Goal: Information Seeking & Learning: Learn about a topic

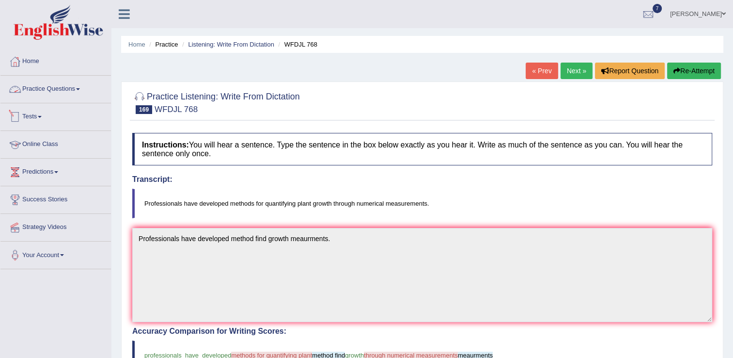
click at [52, 144] on link "Online Class" at bounding box center [55, 143] width 110 height 24
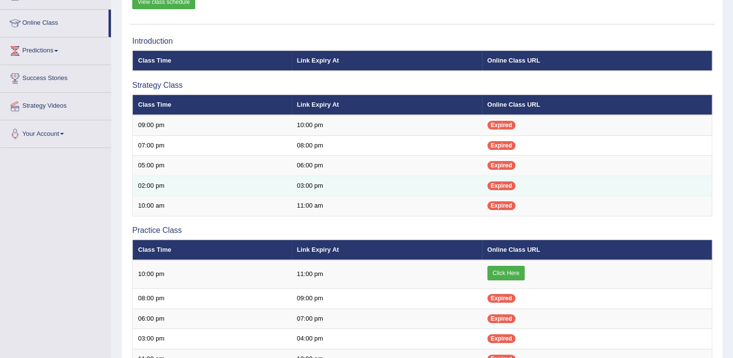
scroll to position [136, 0]
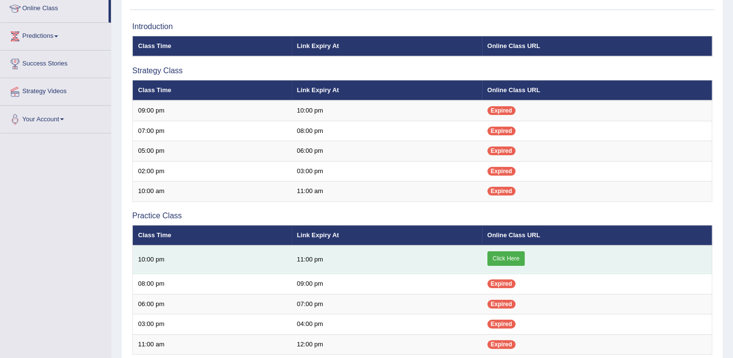
click at [520, 255] on link "Click Here" at bounding box center [505, 258] width 37 height 15
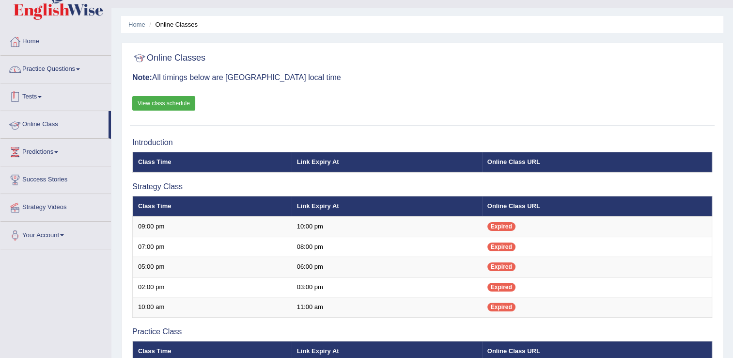
scroll to position [19, 0]
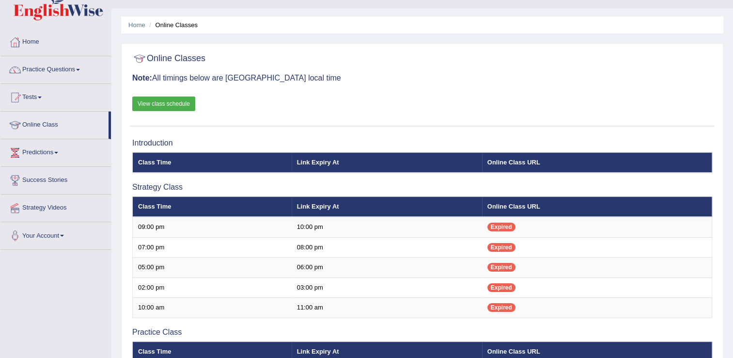
click at [63, 73] on link "Practice Questions" at bounding box center [55, 68] width 110 height 24
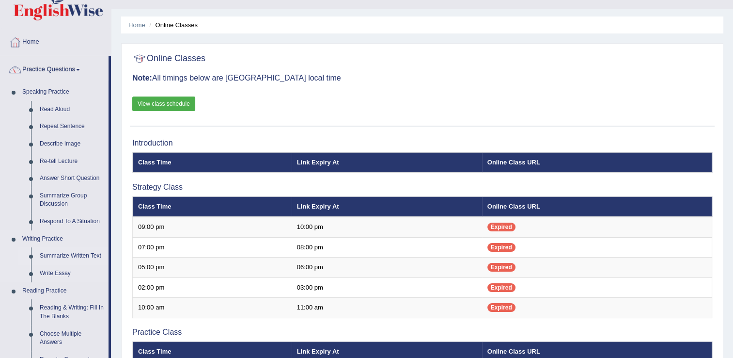
click at [66, 257] on link "Summarize Written Text" at bounding box center [71, 255] width 73 height 17
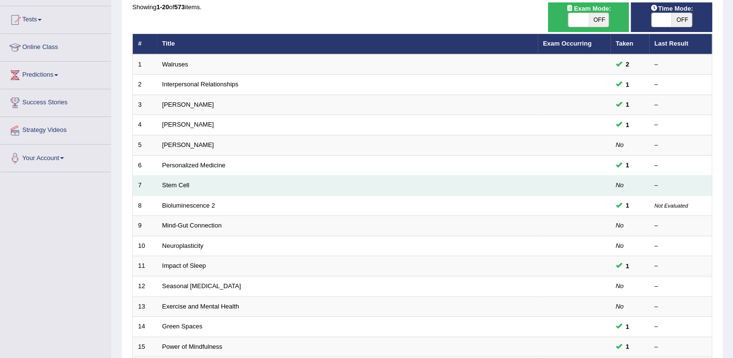
scroll to position [78, 0]
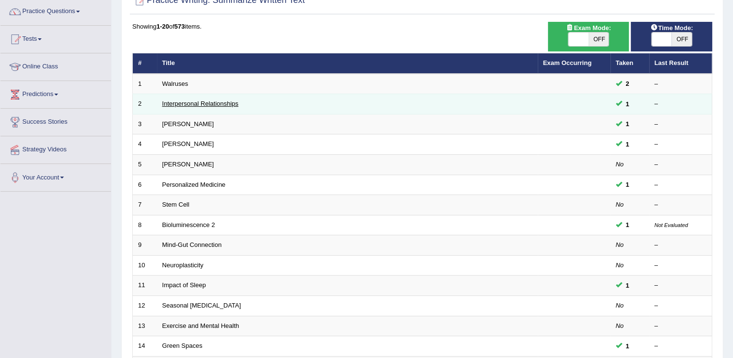
click at [216, 103] on link "Interpersonal Relationships" at bounding box center [200, 103] width 77 height 7
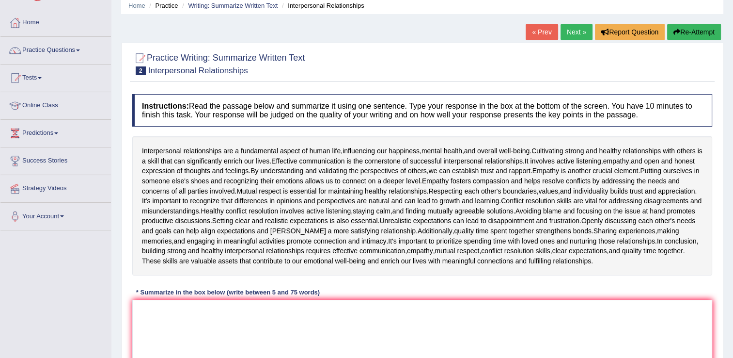
scroll to position [58, 0]
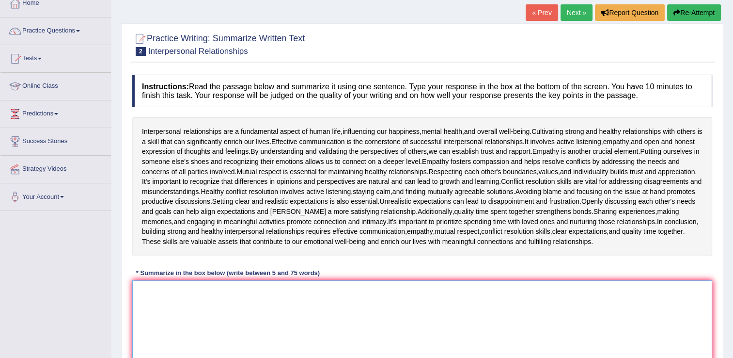
click at [148, 308] on textarea at bounding box center [422, 327] width 580 height 94
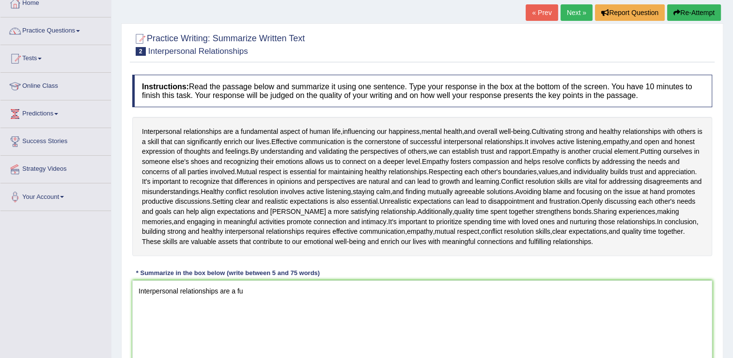
click at [492, 36] on div at bounding box center [422, 44] width 580 height 30
click at [244, 301] on textarea "Interpersonal relationships are a fu" at bounding box center [422, 327] width 580 height 94
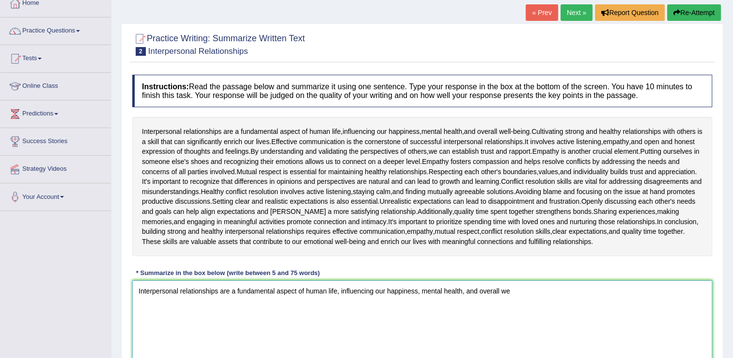
click at [512, 302] on textarea "Interpersonal relationships are a fundamental aspect of human life, influencing…" at bounding box center [422, 327] width 580 height 94
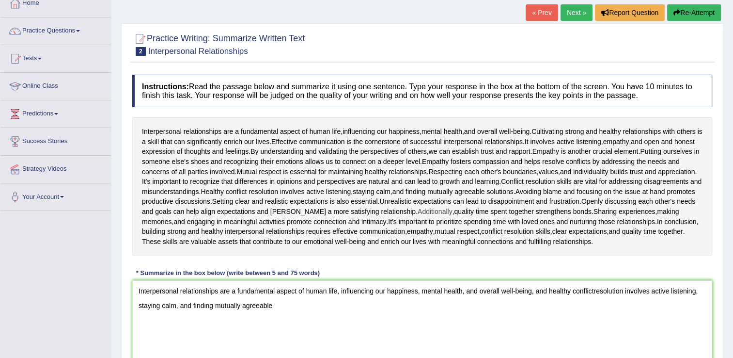
drag, startPoint x: 304, startPoint y: 195, endPoint x: 506, endPoint y: 206, distance: 202.4
click at [506, 206] on div "Interpersonal relationships are a fundamental aspect of human life , influencin…" at bounding box center [422, 186] width 580 height 139
click at [275, 315] on textarea "Interpersonal relationships are a fundamental aspect of human life, influencing…" at bounding box center [422, 327] width 580 height 94
click at [485, 317] on textarea "Interpersonal relationships are a fundamental aspect of human life, influencing…" at bounding box center [422, 327] width 580 height 94
click at [611, 297] on textarea "Interpersonal relationships are a fundamental aspect of human life, influencing…" at bounding box center [422, 327] width 580 height 94
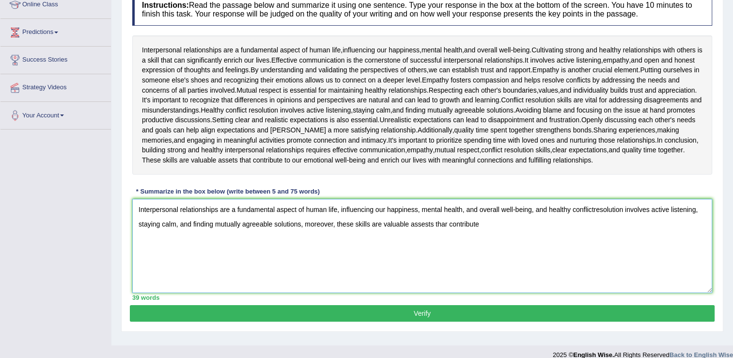
scroll to position [154, 0]
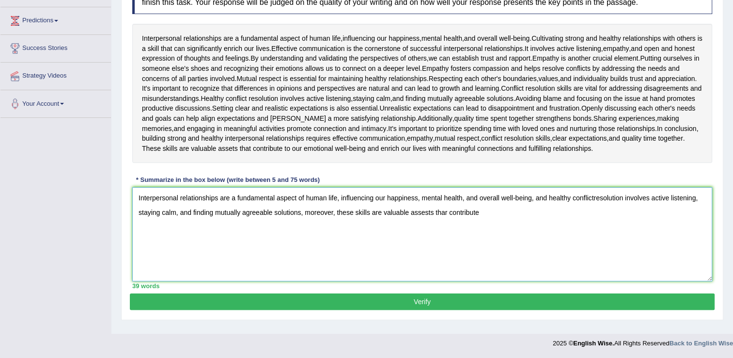
click at [480, 220] on textarea "Interpersonal relationships are a fundamental aspect of human life, influencing…" at bounding box center [422, 234] width 580 height 94
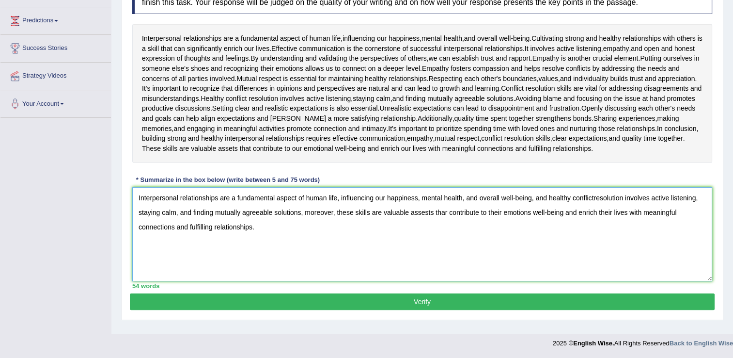
type textarea "Interpersonal relationships are a fundamental aspect of human life, influencing…"
click at [417, 310] on button "Verify" at bounding box center [422, 301] width 585 height 16
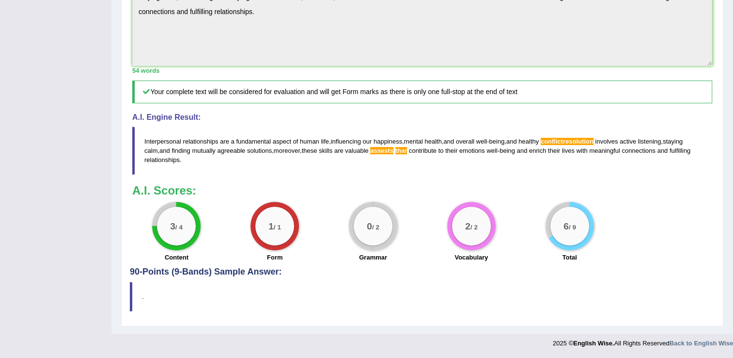
scroll to position [48, 0]
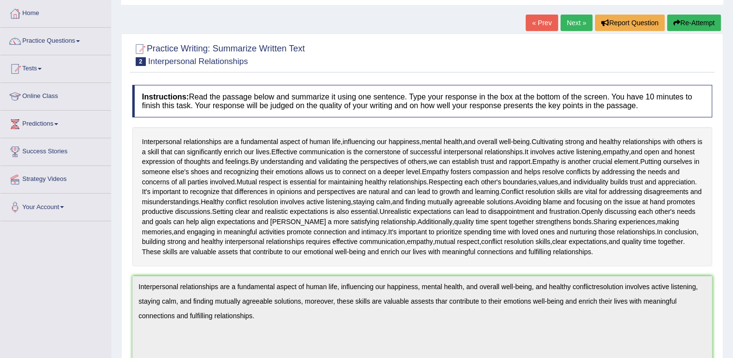
click at [573, 24] on link "Next »" at bounding box center [577, 23] width 32 height 16
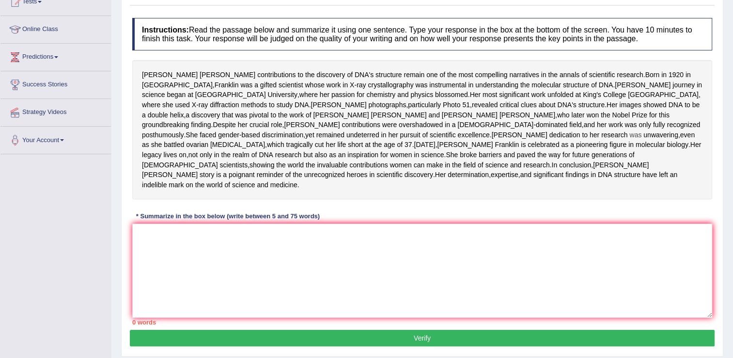
scroll to position [116, 0]
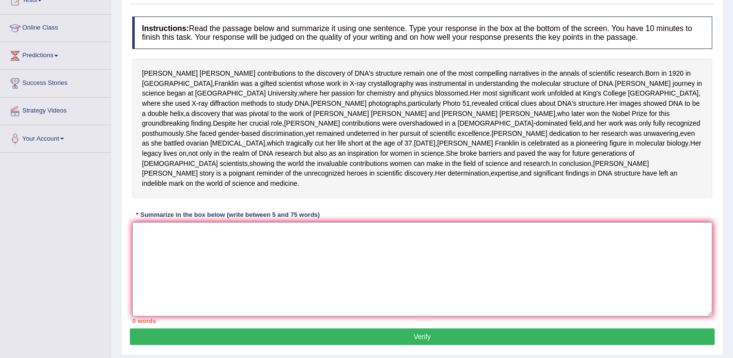
click at [162, 286] on textarea at bounding box center [422, 269] width 580 height 94
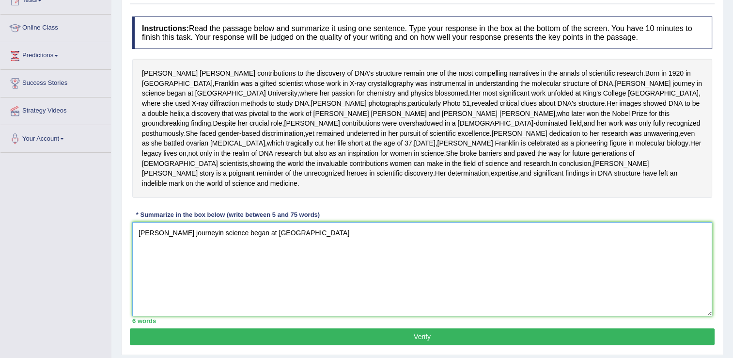
click at [252, 272] on textarea "Franklin's journeyin science began at combridge" at bounding box center [422, 269] width 580 height 94
click at [256, 273] on textarea "Franklin's journeyin science began at Combridge" at bounding box center [422, 269] width 580 height 94
click at [283, 273] on textarea "Franklin's journeyin science began at Cambridge" at bounding box center [422, 269] width 580 height 94
click at [190, 272] on textarea "Franklin's journeyin science began at Cambridge University, wh" at bounding box center [422, 269] width 580 height 94
click at [333, 273] on textarea "Franklin's journey in science began at Cambridge University, wh" at bounding box center [422, 269] width 580 height 94
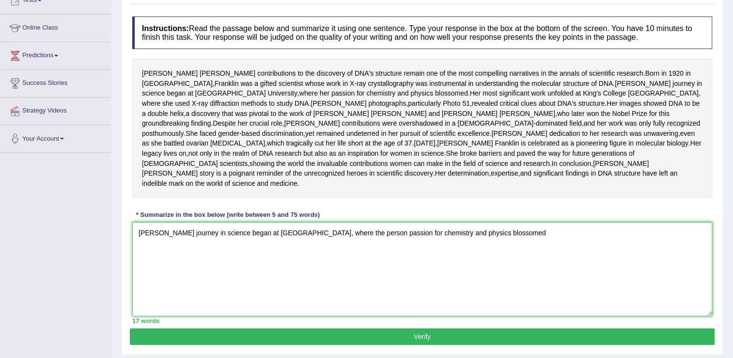
click at [512, 272] on textarea "Franklin's journey in science began at Cambridge University, where the person p…" at bounding box center [422, 269] width 580 height 94
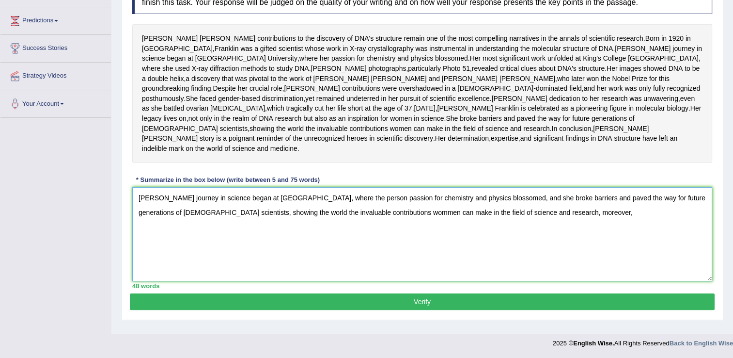
scroll to position [184, 0]
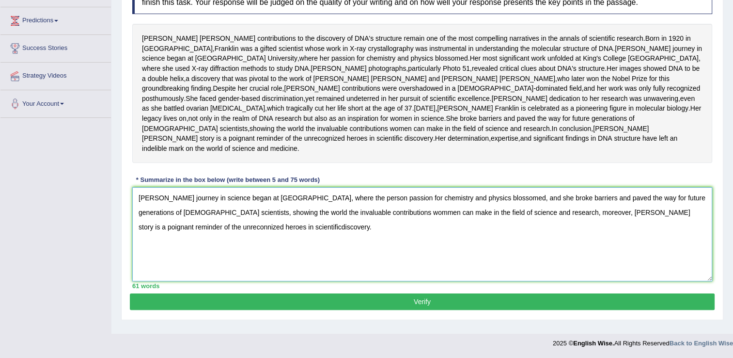
click at [236, 234] on textarea "Franklin's journey in science began at Cambridge University, where the person p…" at bounding box center [422, 234] width 580 height 94
type textarea "Franklin's journey in science began at Cambridge University, where the person p…"
click at [423, 307] on button "Verify" at bounding box center [422, 301] width 585 height 16
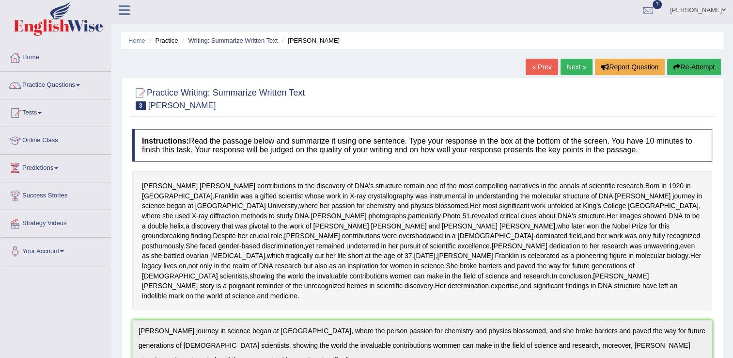
scroll to position [0, 0]
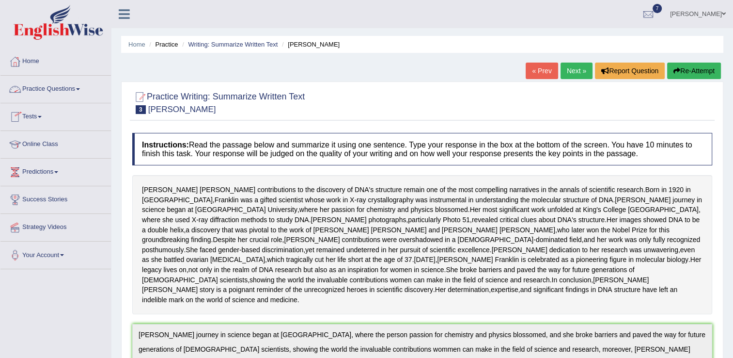
click at [48, 87] on link "Practice Questions" at bounding box center [55, 88] width 110 height 24
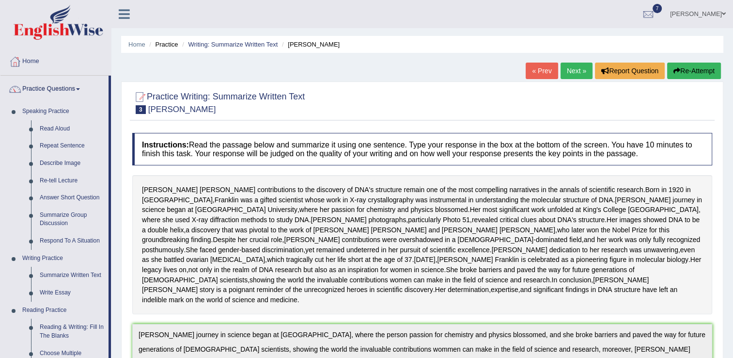
click at [48, 87] on link "Practice Questions" at bounding box center [54, 88] width 108 height 24
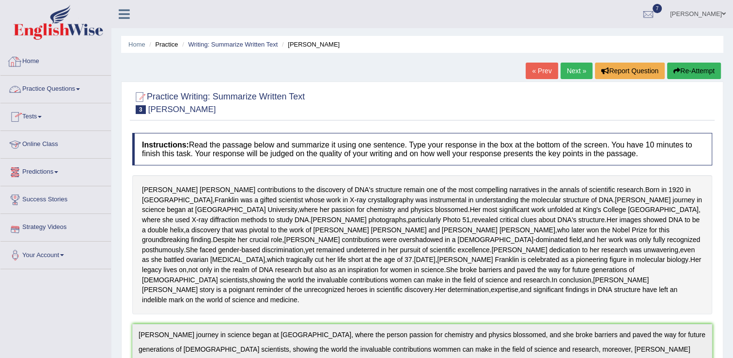
click at [63, 92] on link "Practice Questions" at bounding box center [55, 88] width 110 height 24
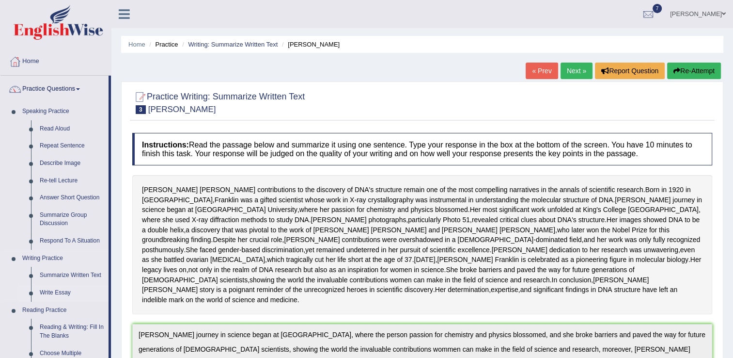
click at [39, 290] on link "Write Essay" at bounding box center [71, 292] width 73 height 17
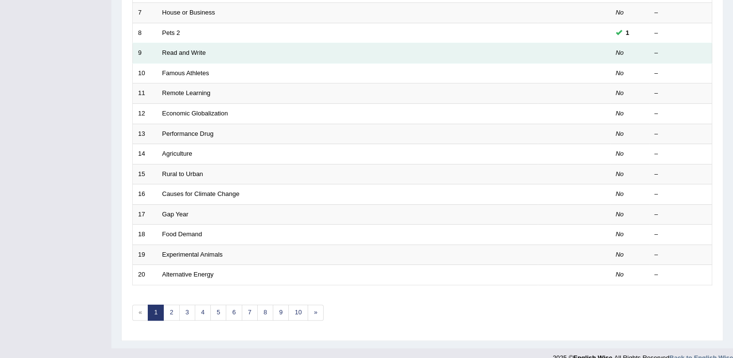
scroll to position [281, 0]
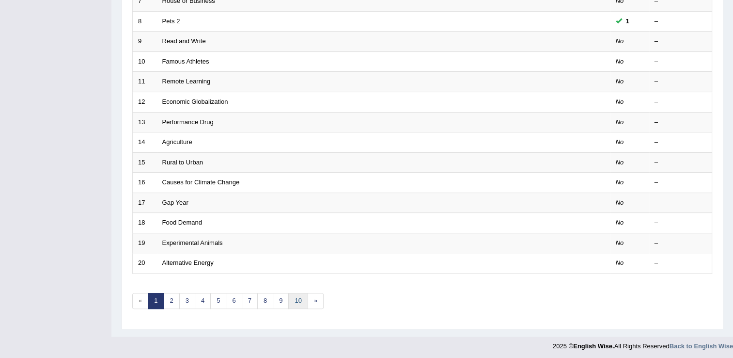
click at [299, 301] on link "10" at bounding box center [297, 301] width 19 height 16
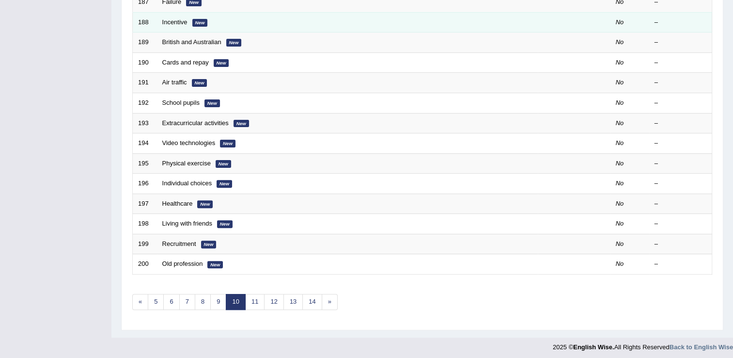
scroll to position [281, 0]
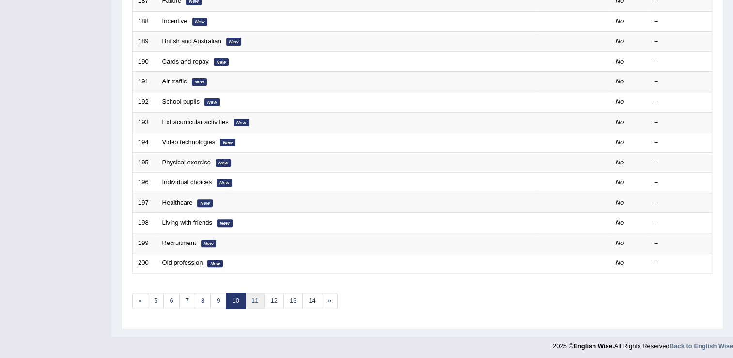
click at [258, 299] on link "11" at bounding box center [254, 301] width 19 height 16
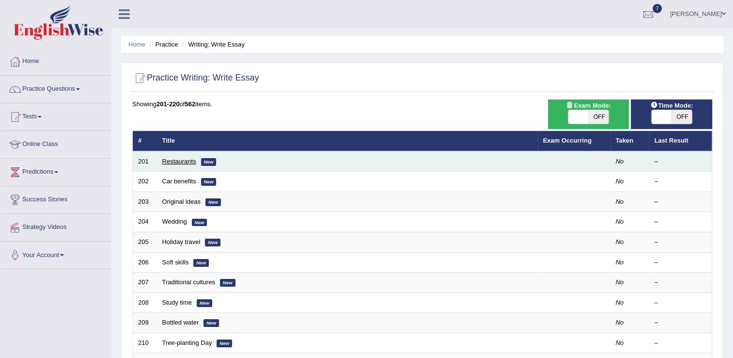
click at [189, 162] on link "Restaurants" at bounding box center [179, 160] width 34 height 7
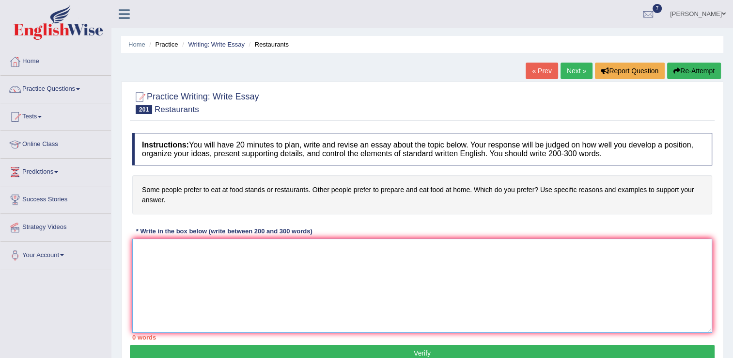
click at [149, 249] on textarea at bounding box center [422, 285] width 580 height 94
click at [154, 252] on textarea "The" at bounding box center [422, 285] width 580 height 94
paste textarea "The increasing influence of (essay topic) on our lives has ignited numerous dis…"
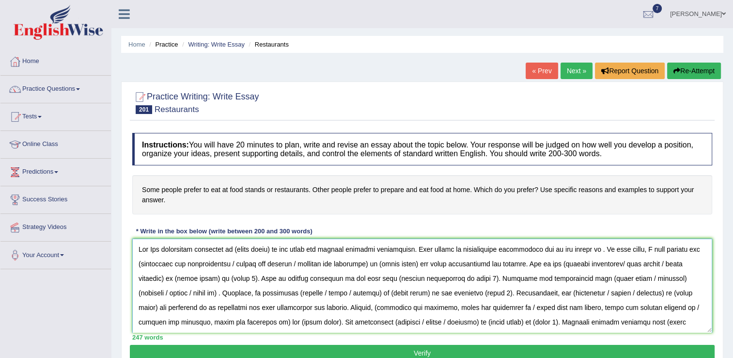
click at [275, 248] on textarea at bounding box center [422, 285] width 580 height 94
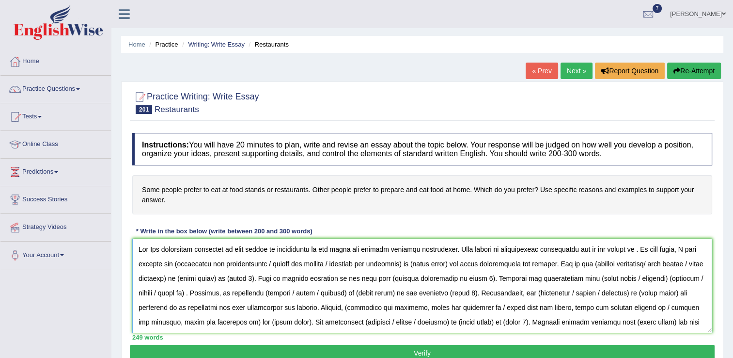
click at [629, 249] on textarea at bounding box center [422, 285] width 580 height 94
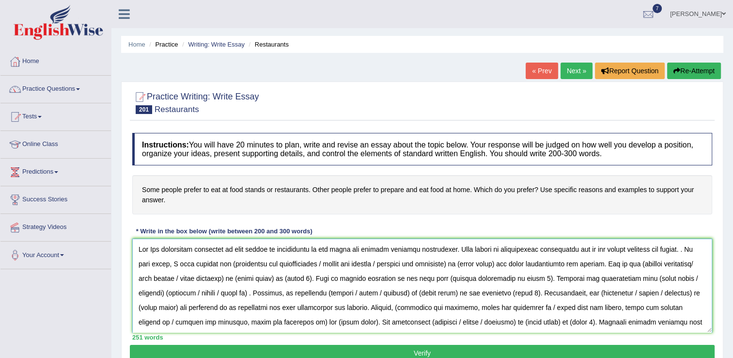
click at [629, 251] on textarea at bounding box center [422, 285] width 580 height 94
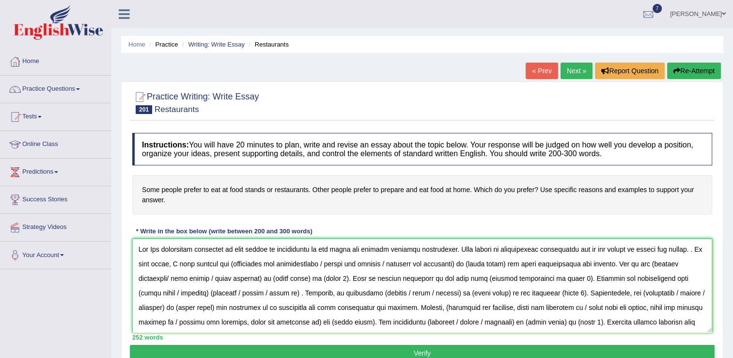
click at [465, 261] on textarea at bounding box center [422, 285] width 580 height 94
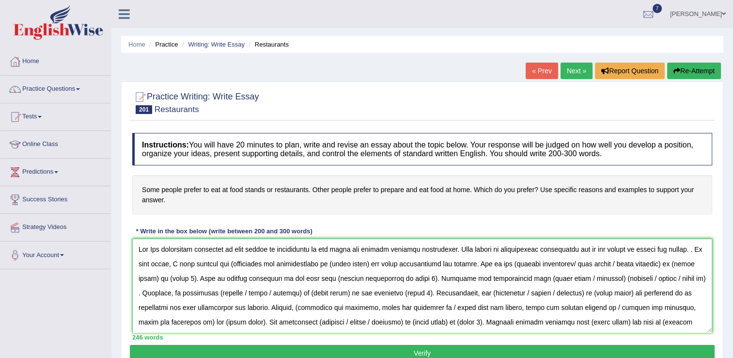
click at [228, 261] on textarea at bounding box center [422, 285] width 580 height 94
click at [316, 261] on textarea at bounding box center [422, 285] width 580 height 94
click at [318, 261] on textarea at bounding box center [422, 285] width 580 height 94
click at [368, 262] on textarea at bounding box center [422, 285] width 580 height 94
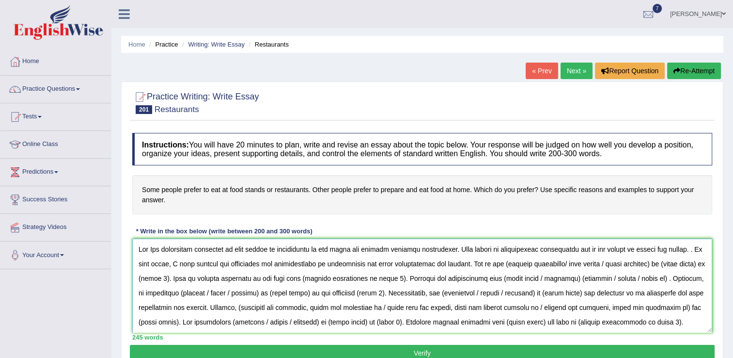
click at [328, 261] on textarea at bounding box center [422, 285] width 580 height 94
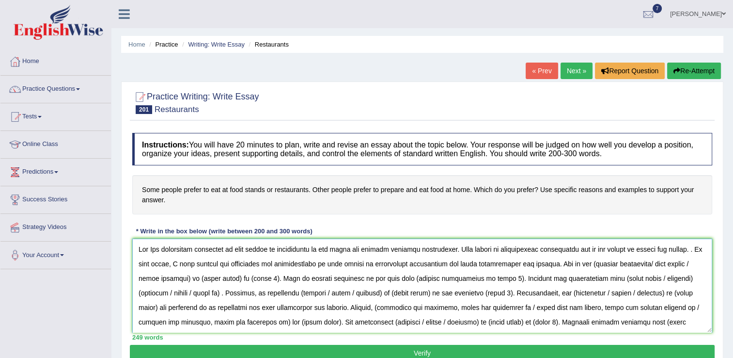
click at [441, 262] on textarea at bounding box center [422, 285] width 580 height 94
click at [445, 262] on textarea at bounding box center [422, 285] width 580 height 94
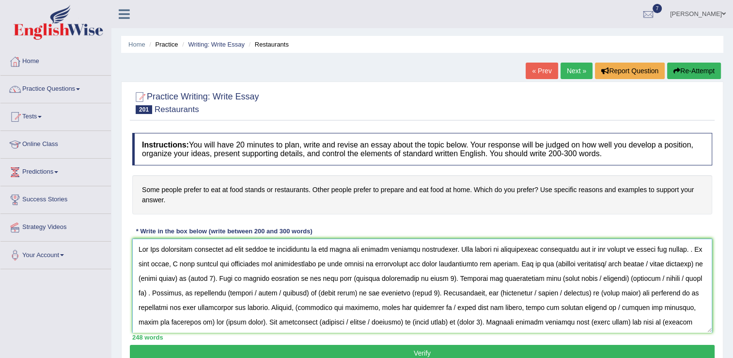
click at [510, 261] on textarea at bounding box center [422, 285] width 580 height 94
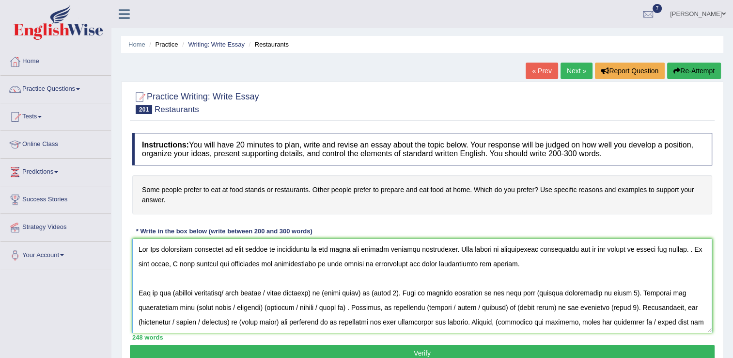
click at [331, 290] on textarea at bounding box center [422, 285] width 580 height 94
click at [282, 292] on textarea at bounding box center [422, 285] width 580 height 94
click at [174, 290] on textarea at bounding box center [422, 285] width 580 height 94
click at [309, 291] on textarea at bounding box center [422, 285] width 580 height 94
click at [372, 292] on textarea at bounding box center [422, 285] width 580 height 94
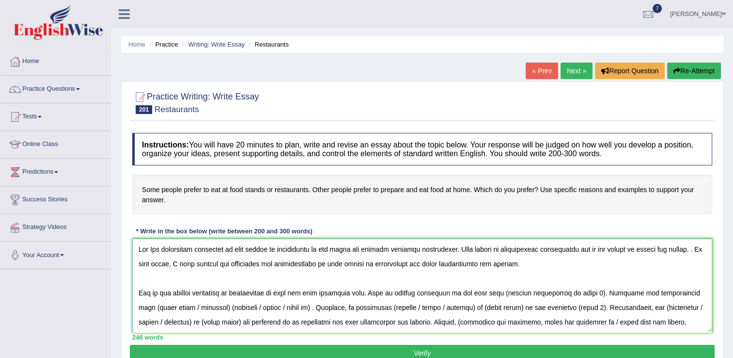
click at [588, 291] on textarea at bounding box center [422, 285] width 580 height 94
click at [312, 307] on textarea at bounding box center [422, 285] width 580 height 94
click at [661, 292] on textarea at bounding box center [422, 285] width 580 height 94
click at [239, 306] on textarea at bounding box center [422, 285] width 580 height 94
click at [369, 307] on textarea at bounding box center [422, 285] width 580 height 94
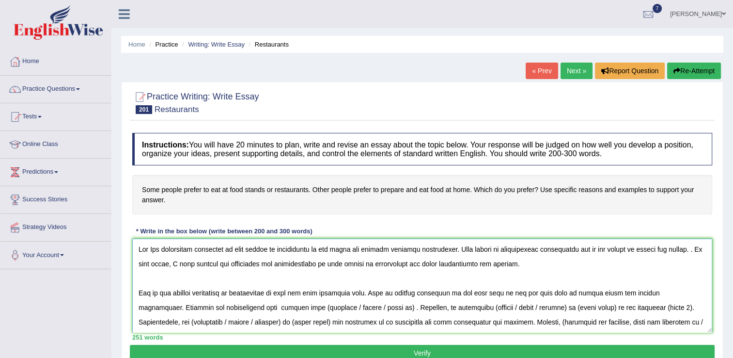
click at [342, 306] on textarea at bounding box center [422, 285] width 580 height 94
click at [309, 306] on textarea at bounding box center [422, 285] width 580 height 94
click at [562, 307] on textarea at bounding box center [422, 285] width 580 height 94
click at [484, 306] on textarea at bounding box center [422, 285] width 580 height 94
click at [551, 306] on textarea at bounding box center [422, 285] width 580 height 94
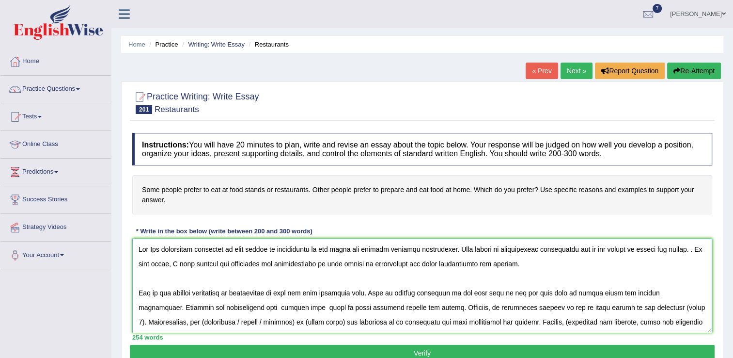
click at [633, 305] on textarea at bounding box center [422, 285] width 580 height 94
click at [637, 305] on textarea at bounding box center [422, 285] width 580 height 94
click at [694, 305] on textarea at bounding box center [422, 285] width 580 height 94
click at [693, 305] on textarea at bounding box center [422, 285] width 580 height 94
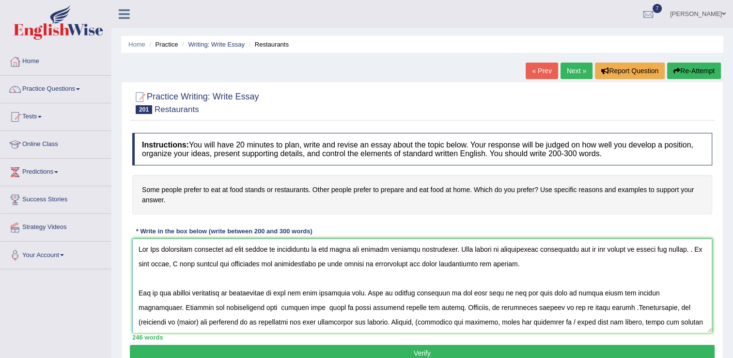
click at [686, 307] on textarea at bounding box center [422, 285] width 580 height 94
click at [626, 306] on textarea at bounding box center [422, 285] width 580 height 94
click at [666, 307] on textarea at bounding box center [422, 285] width 580 height 94
click at [378, 321] on textarea at bounding box center [422, 285] width 580 height 94
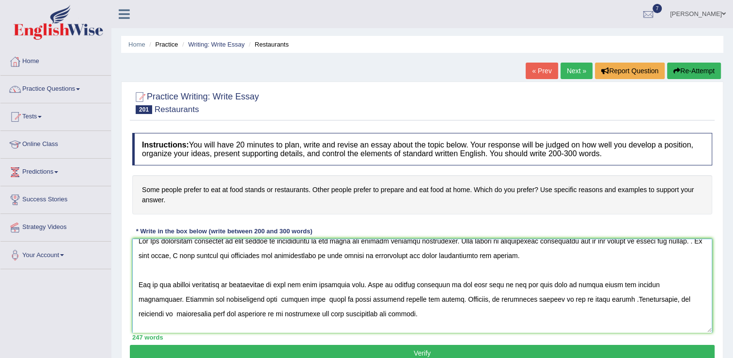
scroll to position [23, 0]
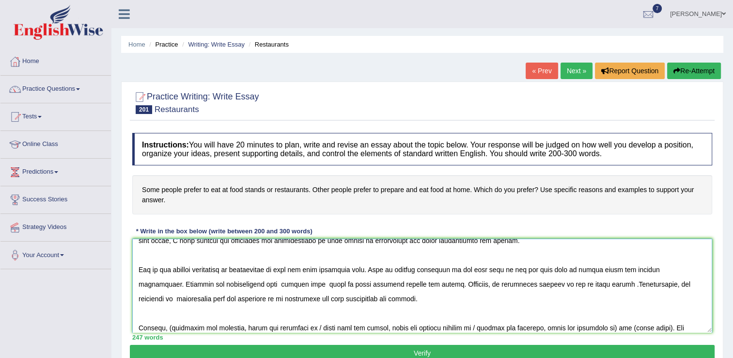
click at [239, 327] on textarea at bounding box center [422, 285] width 580 height 94
click at [603, 327] on textarea at bounding box center [422, 285] width 580 height 94
click at [170, 327] on textarea at bounding box center [422, 285] width 580 height 94
click at [246, 327] on textarea at bounding box center [422, 285] width 580 height 94
click at [363, 325] on textarea at bounding box center [422, 285] width 580 height 94
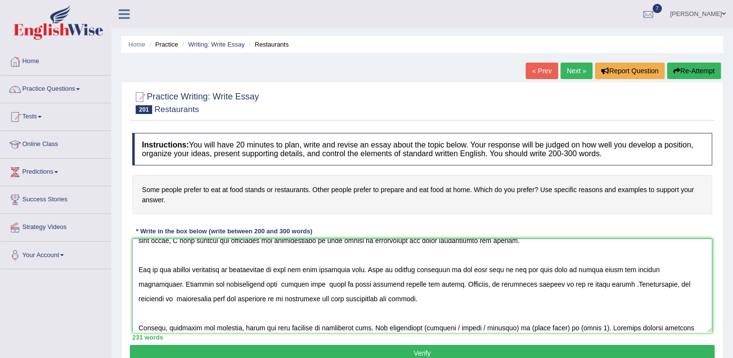
click at [507, 326] on textarea at bounding box center [422, 285] width 580 height 94
click at [422, 327] on textarea at bounding box center [422, 285] width 580 height 94
click at [496, 326] on textarea at bounding box center [422, 285] width 580 height 94
click at [539, 326] on textarea at bounding box center [422, 285] width 580 height 94
click at [648, 326] on textarea at bounding box center [422, 285] width 580 height 94
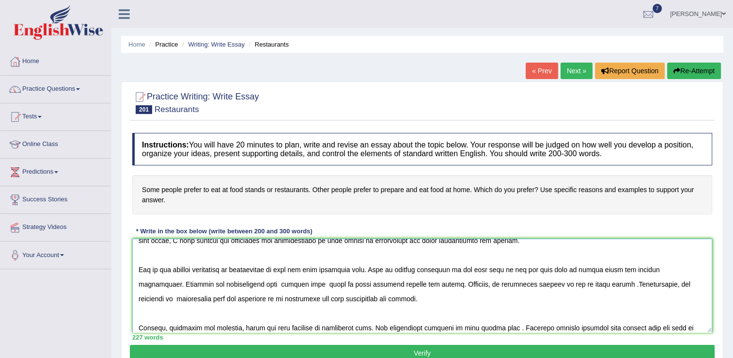
click at [685, 326] on textarea at bounding box center [422, 285] width 580 height 94
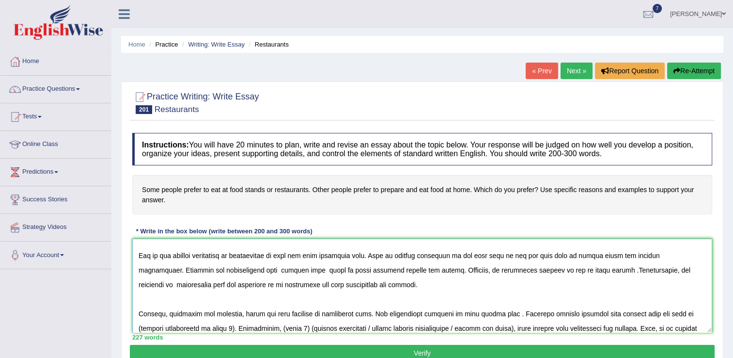
click at [230, 328] on textarea at bounding box center [422, 285] width 580 height 94
click at [141, 326] on textarea at bounding box center [422, 285] width 580 height 94
click at [141, 327] on textarea at bounding box center [422, 285] width 580 height 94
click at [143, 326] on textarea at bounding box center [422, 285] width 580 height 94
click at [209, 325] on textarea at bounding box center [422, 285] width 580 height 94
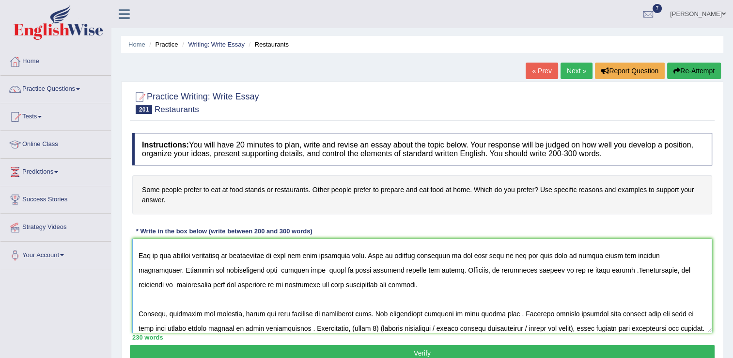
click at [378, 325] on textarea at bounding box center [422, 285] width 580 height 94
click at [683, 327] on textarea at bounding box center [422, 285] width 580 height 94
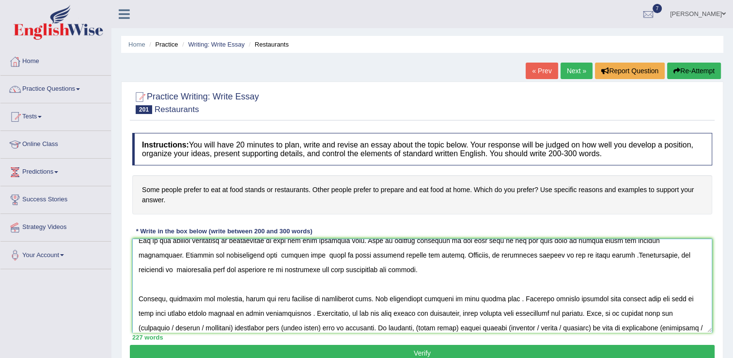
click at [239, 327] on textarea at bounding box center [422, 285] width 580 height 94
click at [139, 327] on textarea at bounding box center [422, 285] width 580 height 94
click at [143, 327] on textarea at bounding box center [422, 285] width 580 height 94
click at [141, 326] on textarea at bounding box center [422, 285] width 580 height 94
click at [166, 329] on textarea at bounding box center [422, 285] width 580 height 94
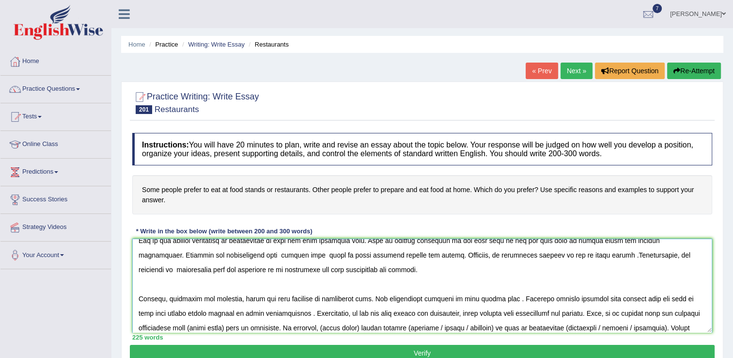
click at [172, 327] on textarea at bounding box center [422, 285] width 580 height 94
click at [261, 323] on textarea at bounding box center [422, 285] width 580 height 94
click at [402, 325] on textarea at bounding box center [422, 285] width 580 height 94
click at [324, 326] on textarea at bounding box center [422, 285] width 580 height 94
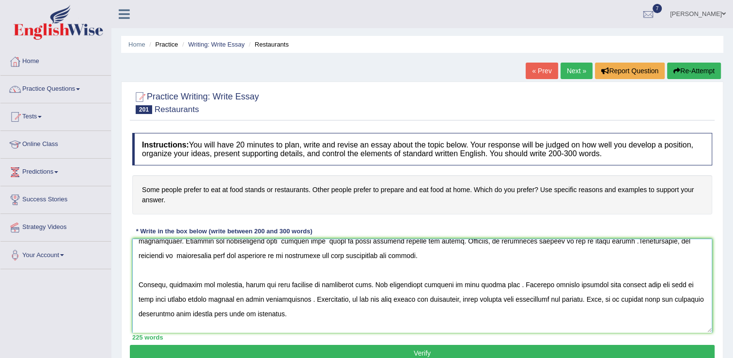
scroll to position [81, 0]
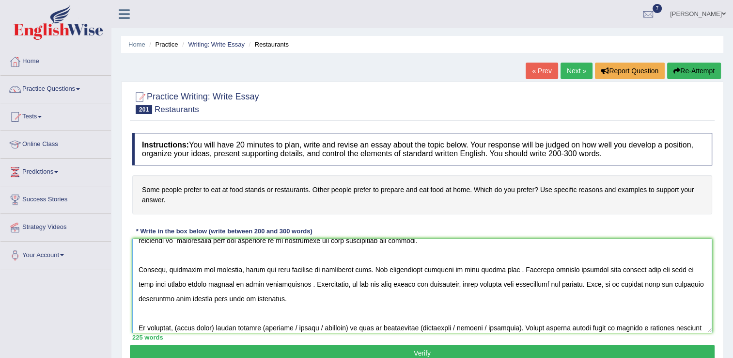
click at [217, 327] on textarea at bounding box center [422, 285] width 580 height 94
click at [349, 325] on textarea at bounding box center [422, 285] width 580 height 94
click at [260, 329] on textarea at bounding box center [422, 285] width 580 height 94
click at [446, 329] on textarea at bounding box center [422, 285] width 580 height 94
click at [607, 326] on textarea at bounding box center [422, 285] width 580 height 94
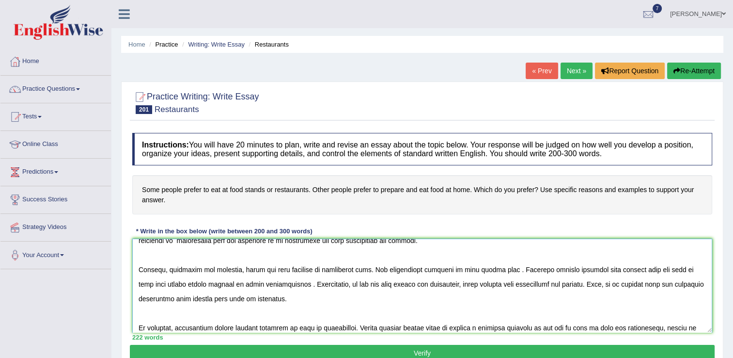
scroll to position [101, 0]
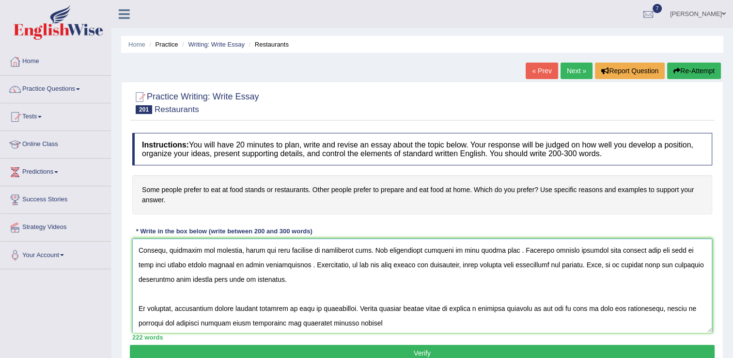
click at [369, 323] on textarea at bounding box center [422, 285] width 580 height 94
type textarea "The The increasing influence of food stands or restaurants on our lives has ign…"
click at [415, 352] on button "Verify" at bounding box center [422, 353] width 585 height 16
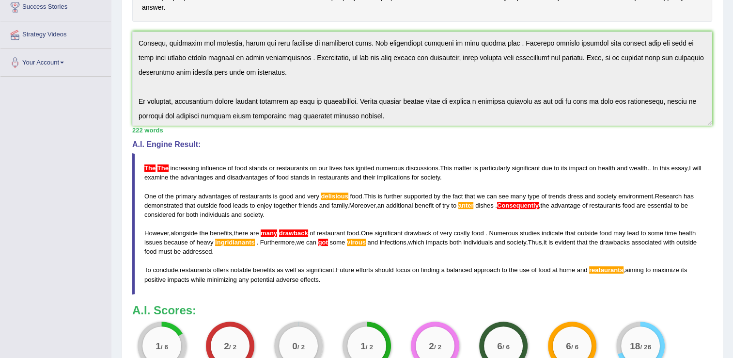
scroll to position [155, 0]
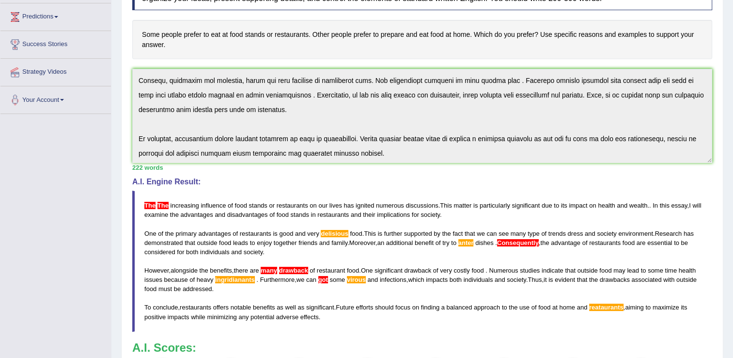
click at [156, 205] on span at bounding box center [157, 205] width 2 height 7
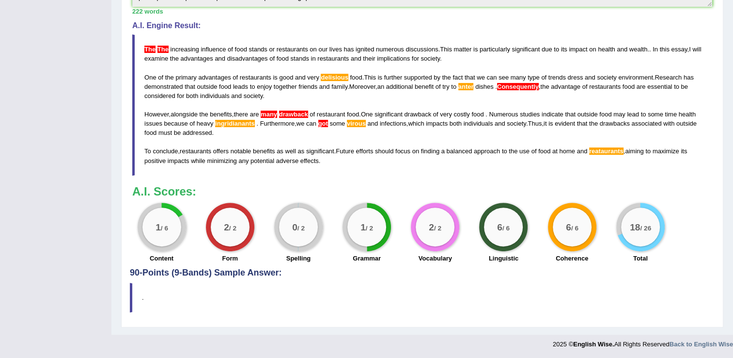
click at [355, 123] on span "virous" at bounding box center [356, 123] width 19 height 7
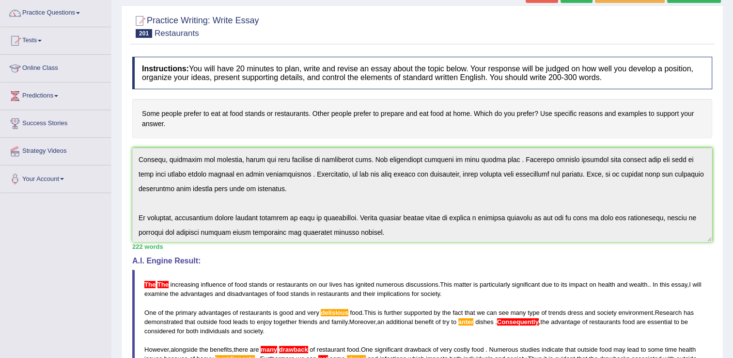
scroll to position [78, 0]
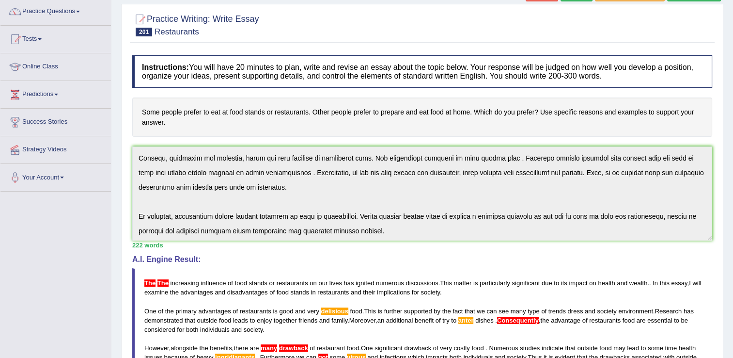
click at [512, 336] on div "A.I. Engine Result: The The increasing influence of food stands or restaurants …" at bounding box center [422, 332] width 580 height 154
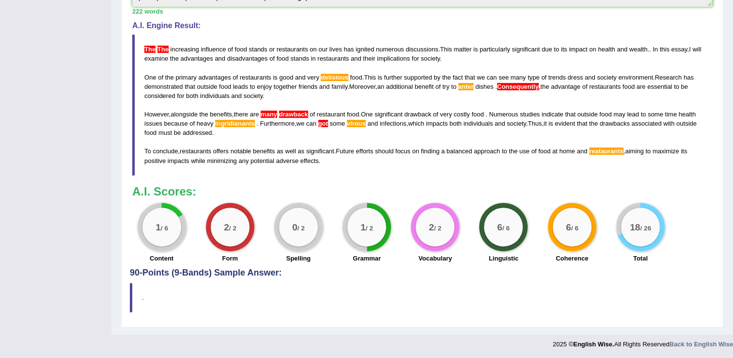
scroll to position [0, 0]
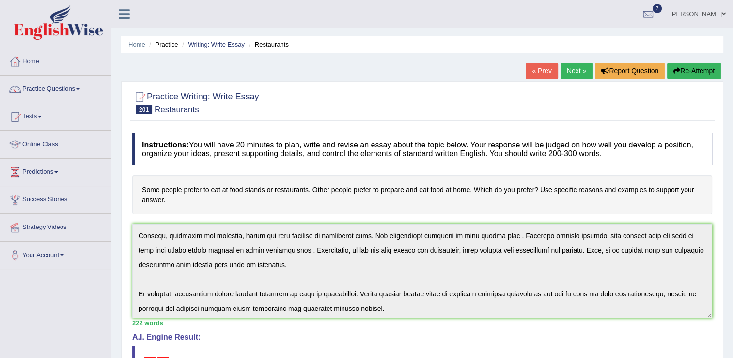
click at [569, 72] on link "Next »" at bounding box center [577, 71] width 32 height 16
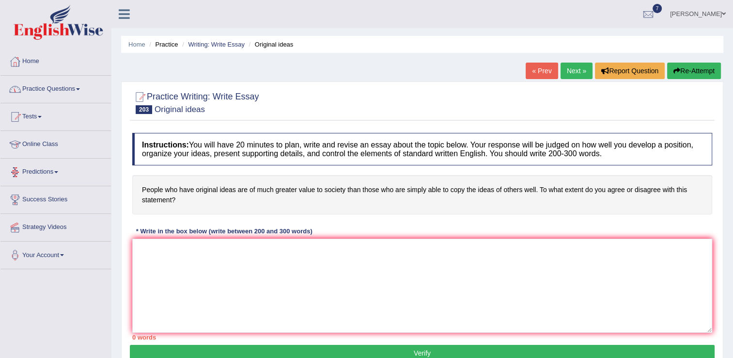
click at [76, 91] on link "Practice Questions" at bounding box center [55, 88] width 110 height 24
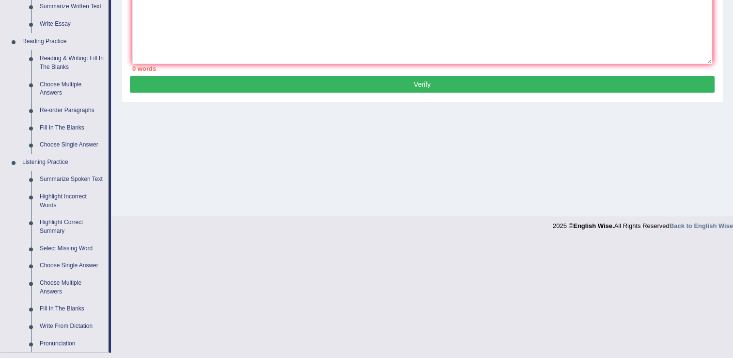
scroll to position [271, 0]
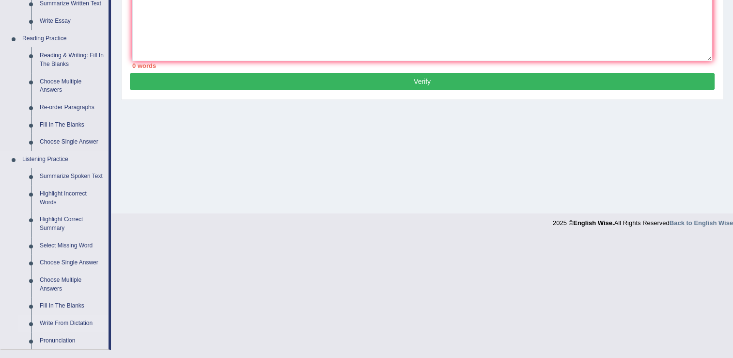
click at [62, 326] on link "Write From Dictation" at bounding box center [71, 322] width 73 height 17
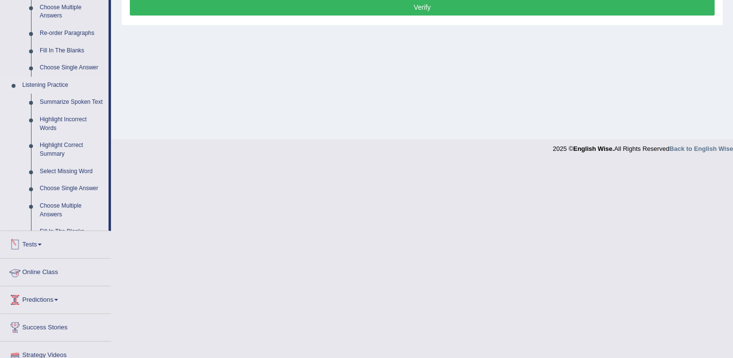
scroll to position [273, 0]
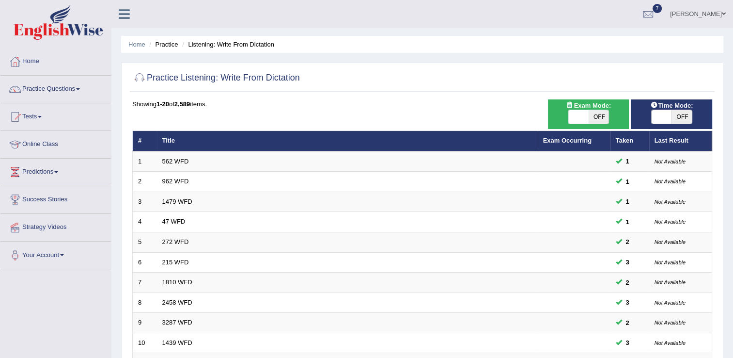
click at [590, 117] on span "OFF" at bounding box center [599, 117] width 20 height 14
checkbox input "true"
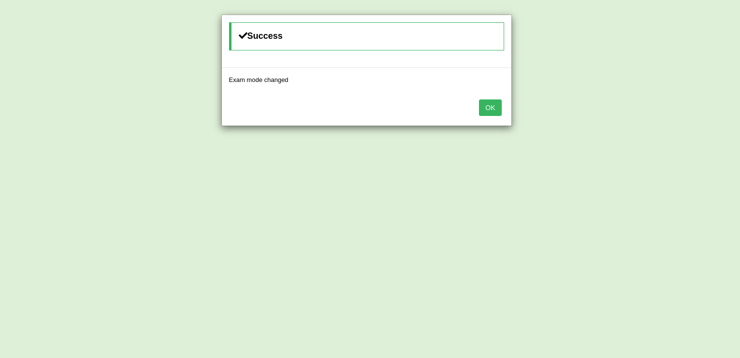
click at [491, 110] on button "OK" at bounding box center [490, 107] width 22 height 16
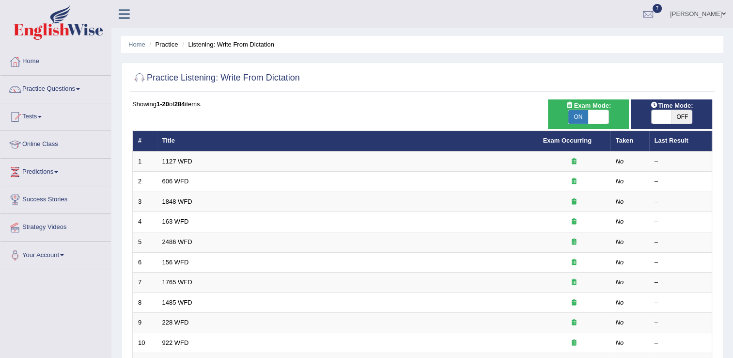
click at [669, 116] on span at bounding box center [662, 117] width 20 height 14
checkbox input "true"
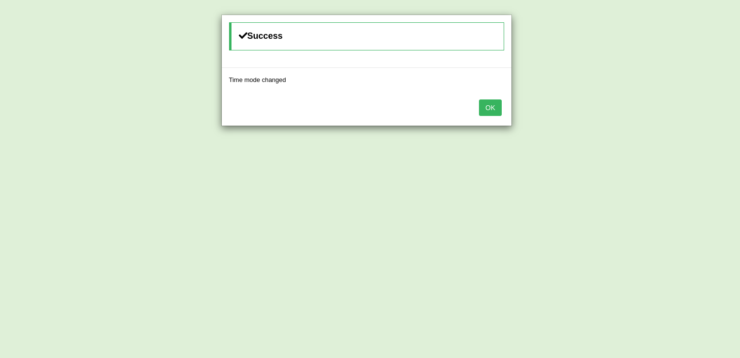
click at [659, 116] on div "Success Time mode changed OK" at bounding box center [370, 179] width 740 height 358
click at [483, 107] on button "OK" at bounding box center [490, 107] width 22 height 16
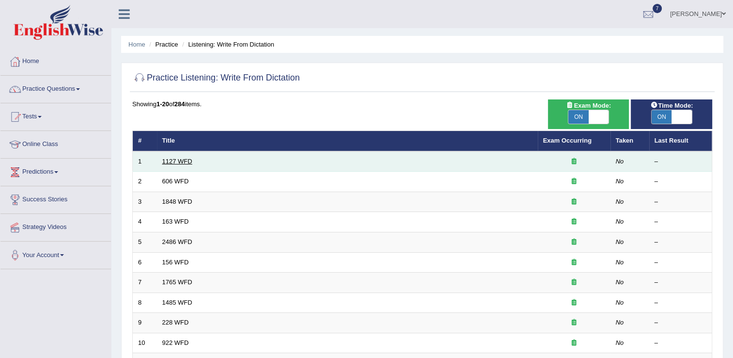
click at [187, 162] on link "1127 WFD" at bounding box center [177, 160] width 30 height 7
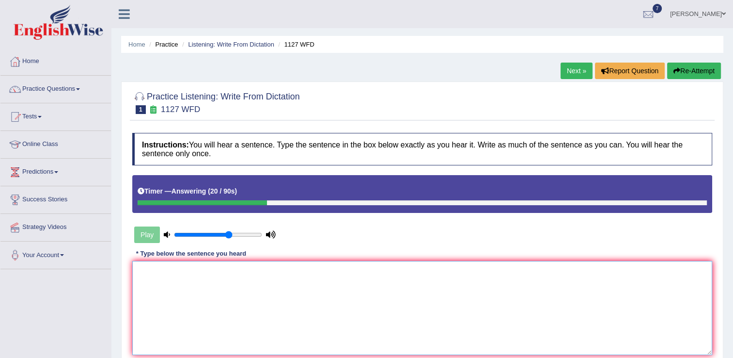
click at [157, 278] on textarea at bounding box center [422, 308] width 580 height 94
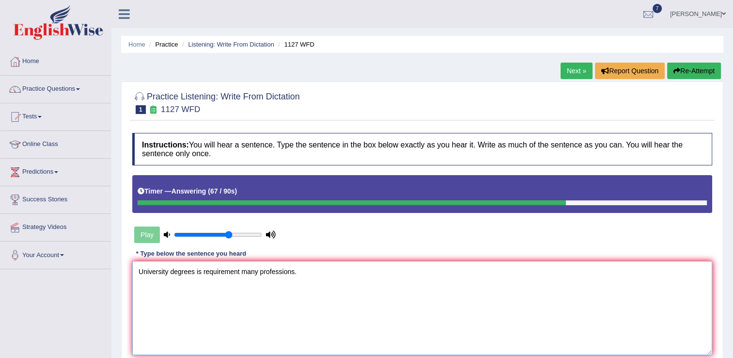
scroll to position [151, 0]
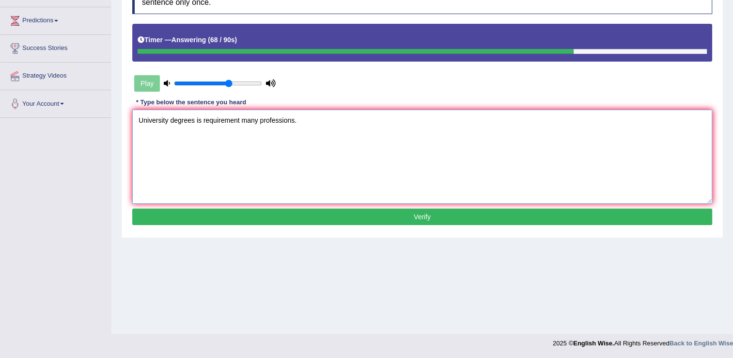
type textarea "University degrees is requirement many professions."
click at [412, 213] on button "Verify" at bounding box center [422, 216] width 580 height 16
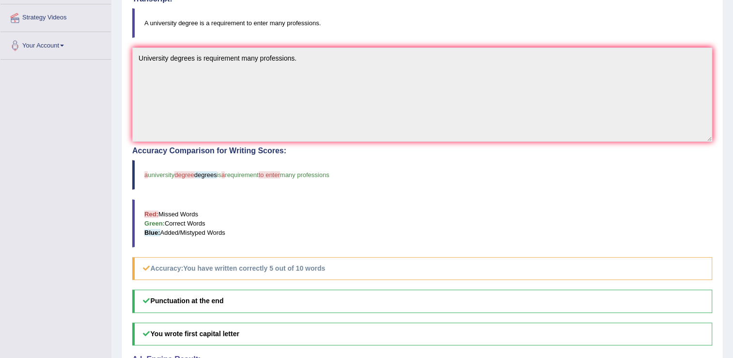
scroll to position [229, 0]
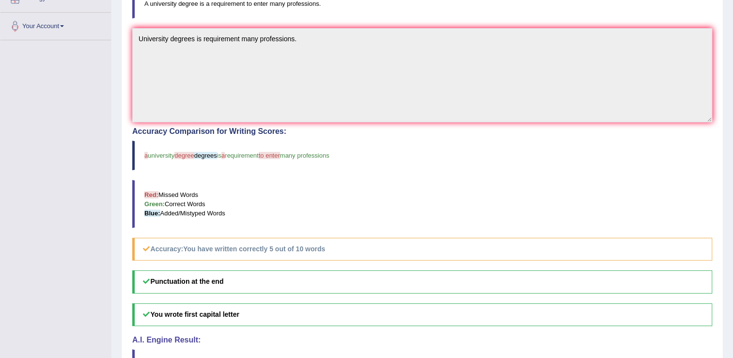
click at [412, 213] on blockquote "Red: Missed Words Green: Correct Words Blue: Added/Mistyped Words" at bounding box center [422, 204] width 580 height 48
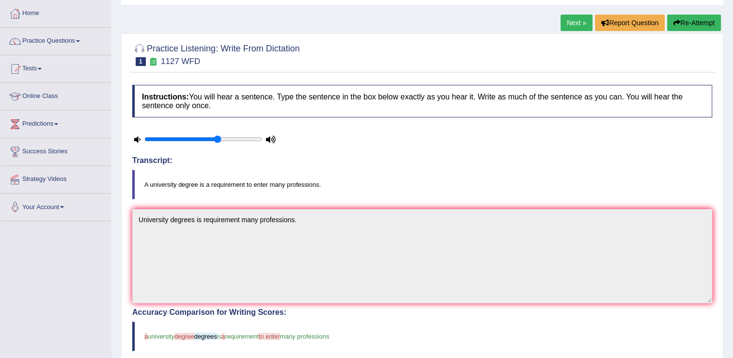
scroll to position [16, 0]
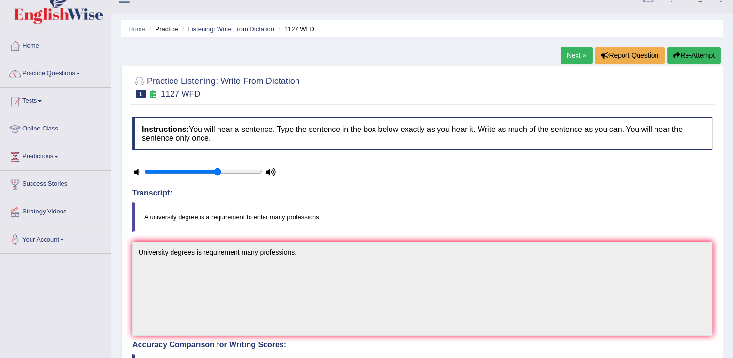
click at [578, 55] on link "Next »" at bounding box center [577, 55] width 32 height 16
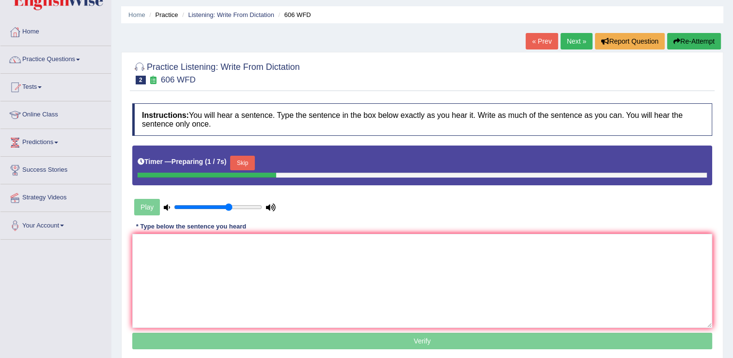
scroll to position [39, 0]
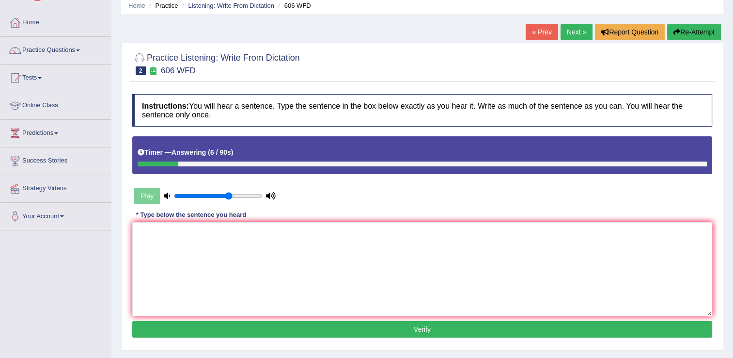
click at [681, 31] on button "Re-Attempt" at bounding box center [694, 32] width 54 height 16
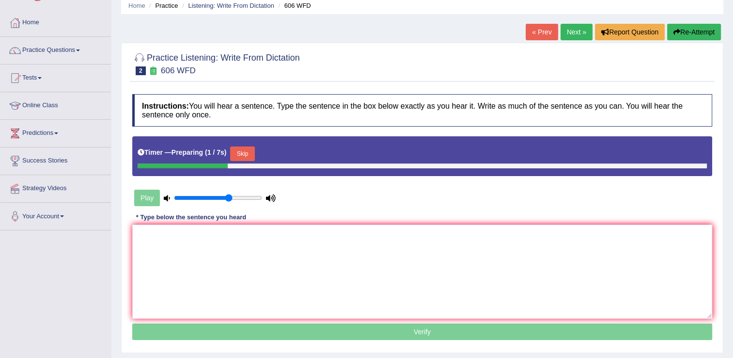
click at [245, 155] on button "Skip" at bounding box center [242, 153] width 24 height 15
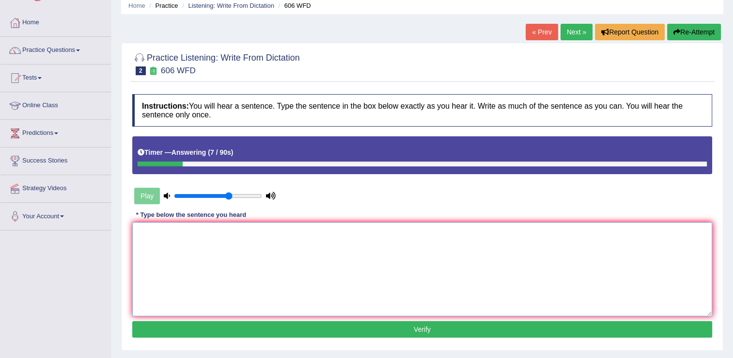
click at [149, 238] on textarea at bounding box center [422, 269] width 580 height 94
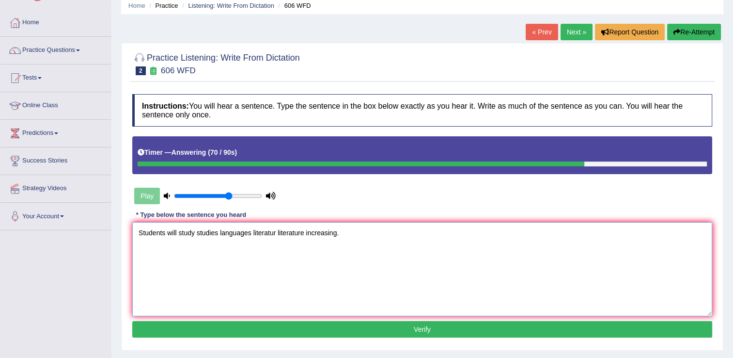
type textarea "Students will study studies languages literatur literature increasing."
click at [409, 326] on button "Verify" at bounding box center [422, 329] width 580 height 16
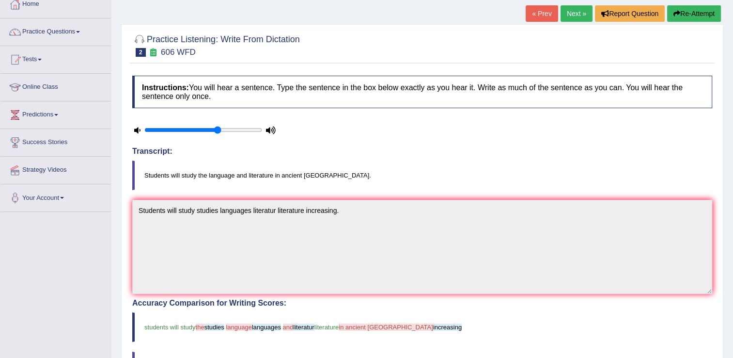
scroll to position [58, 0]
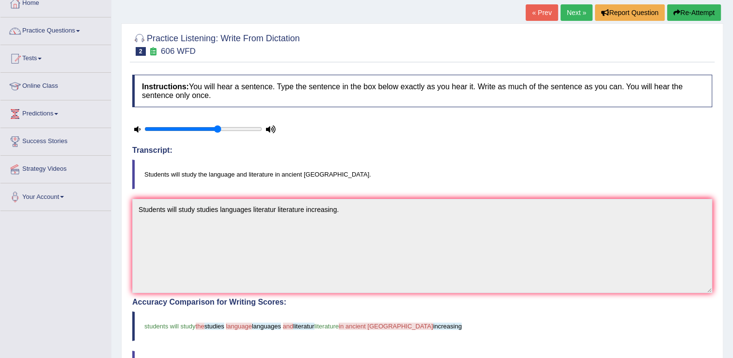
click at [433, 326] on span "increasing" at bounding box center [447, 325] width 29 height 7
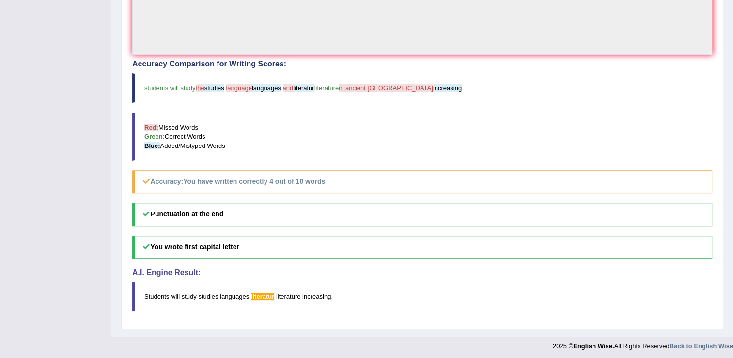
scroll to position [297, 0]
